Goal: Check status

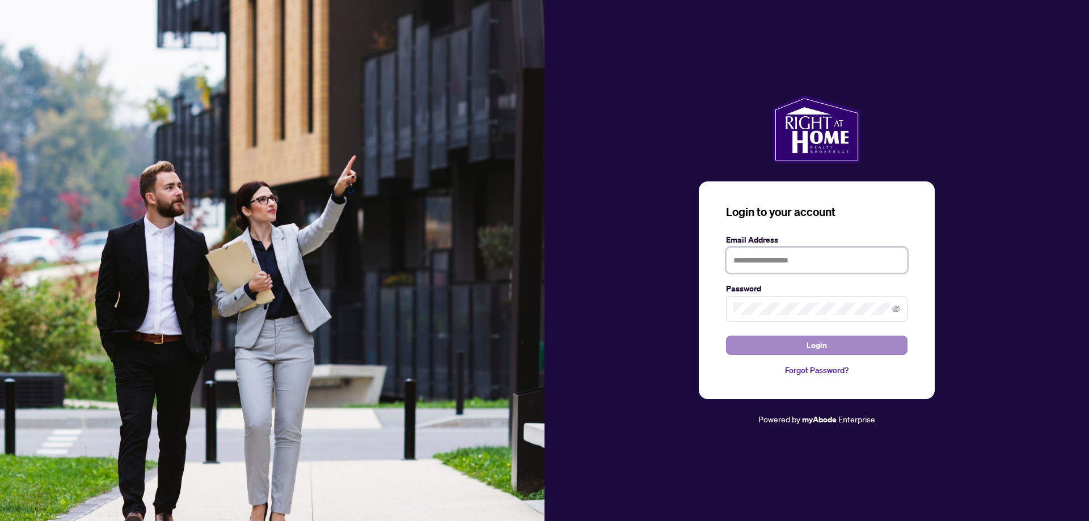
type input "**********"
click at [829, 343] on button "Login" at bounding box center [817, 345] width 182 height 19
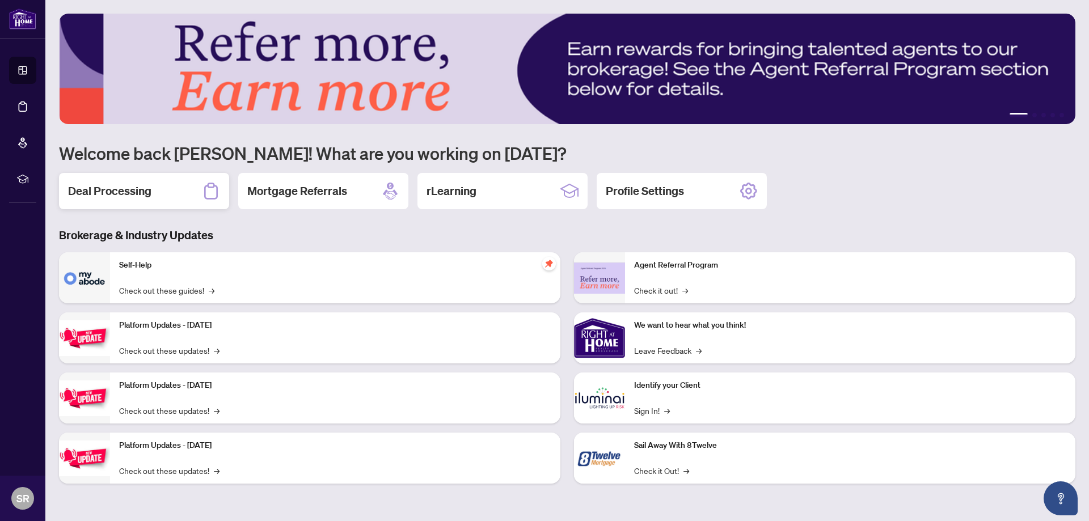
click at [174, 189] on div "Deal Processing" at bounding box center [144, 191] width 170 height 36
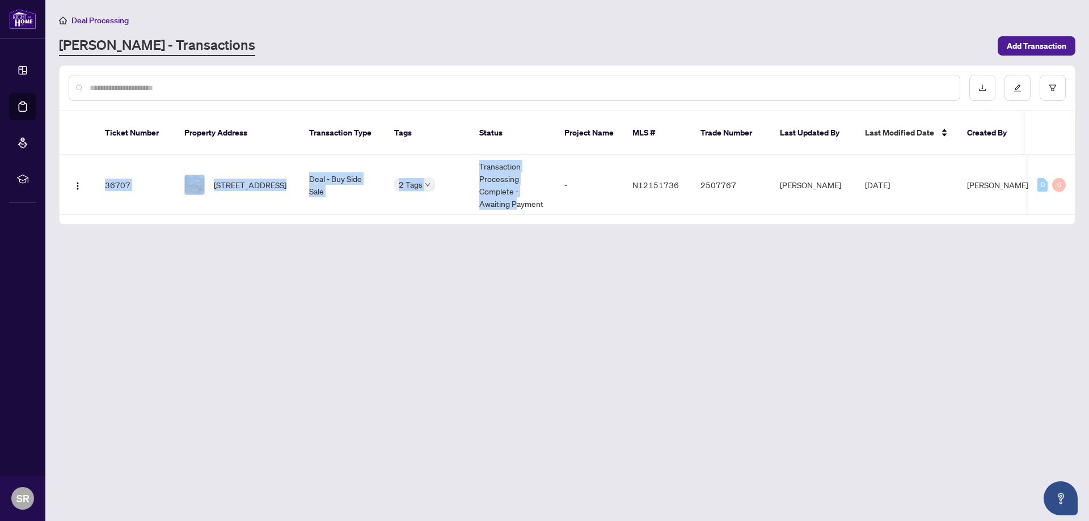
drag, startPoint x: 516, startPoint y: 201, endPoint x: 576, endPoint y: 205, distance: 60.3
click at [576, 205] on div "Ticket Number Property Address Transaction Type Tags Status Project Name MLS # …" at bounding box center [567, 167] width 1015 height 113
click at [575, 208] on div "Ticket Number Property Address Transaction Type Tags Status Project Name MLS # …" at bounding box center [567, 167] width 1015 height 113
click at [506, 174] on td "Transaction Processing Complete - Awaiting Payment" at bounding box center [512, 185] width 85 height 60
